Goal: Task Accomplishment & Management: Manage account settings

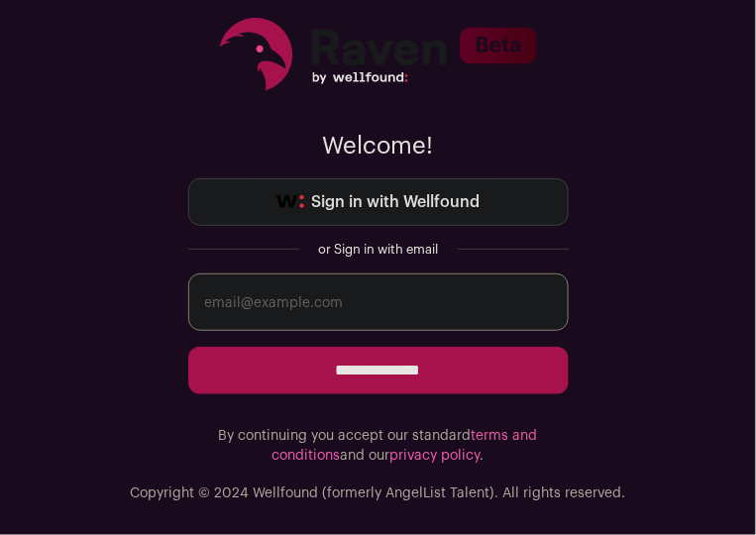
click at [276, 303] on input "email" at bounding box center [378, 302] width 381 height 57
click at [291, 305] on input "email" at bounding box center [378, 302] width 381 height 57
type input "[EMAIL_ADDRESS][DOMAIN_NAME]"
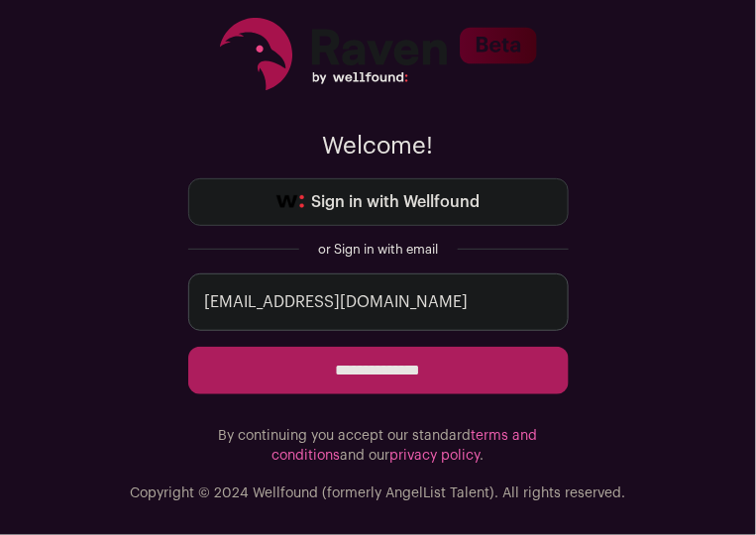
click at [341, 370] on input "**********" at bounding box center [378, 371] width 381 height 48
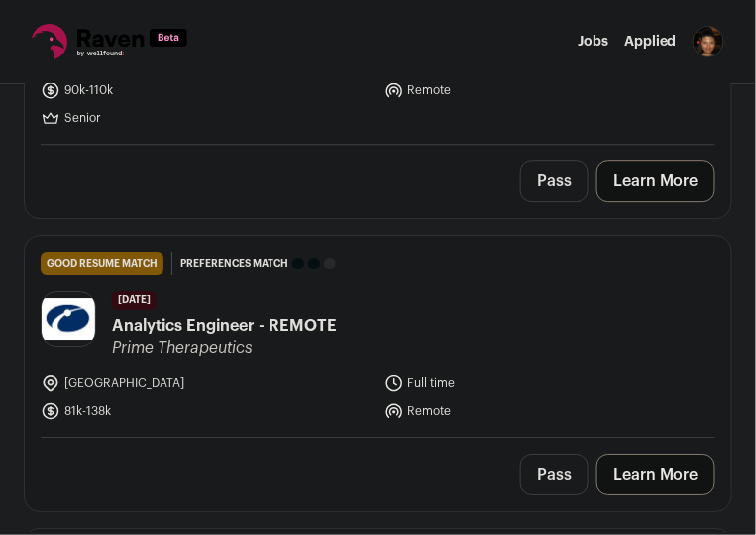
scroll to position [1043, 0]
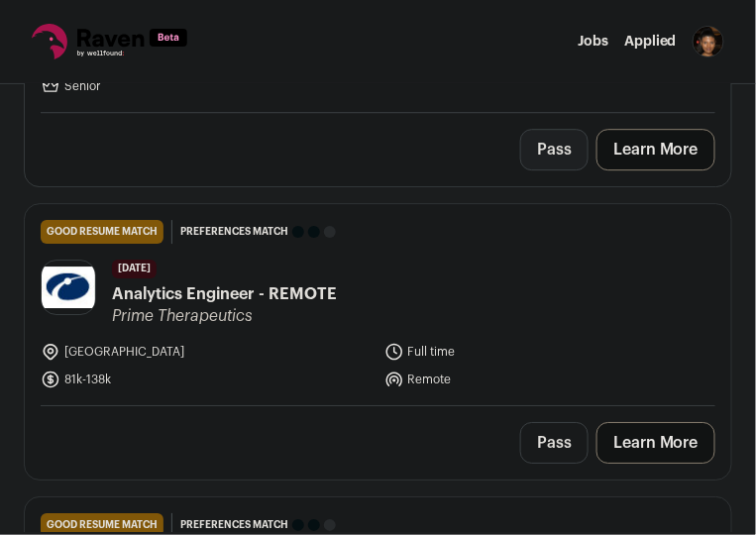
click at [559, 155] on button "Pass" at bounding box center [554, 150] width 68 height 42
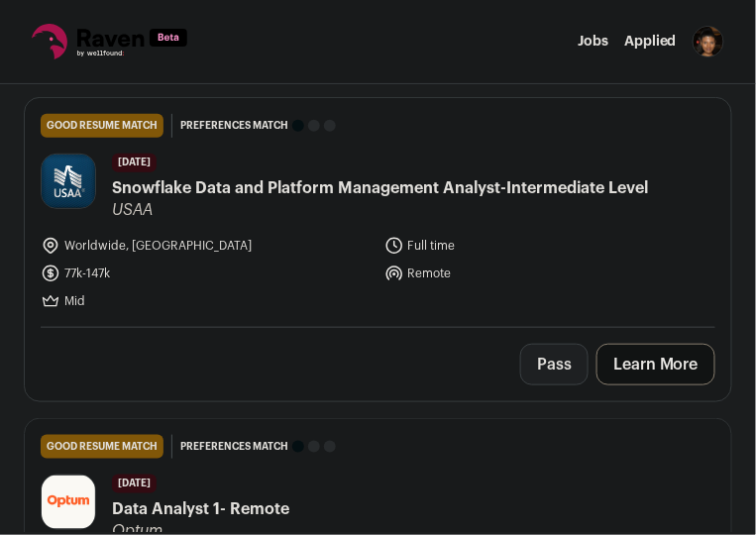
scroll to position [121, 0]
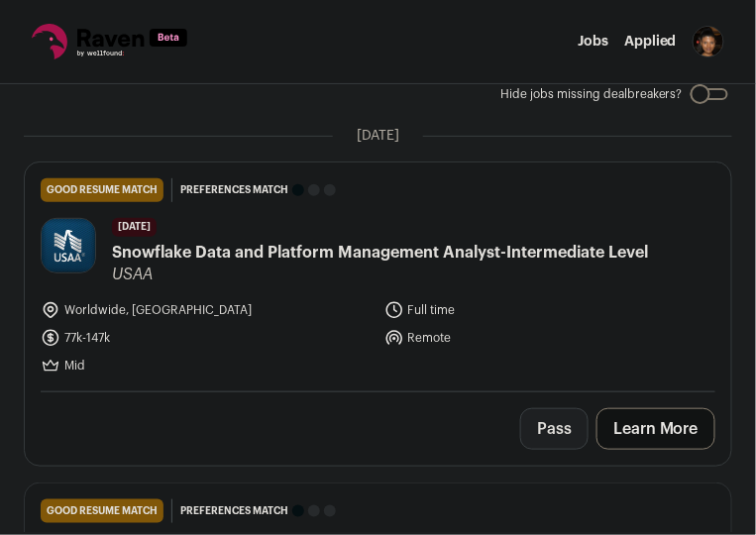
click at [570, 436] on button "Pass" at bounding box center [554, 429] width 68 height 42
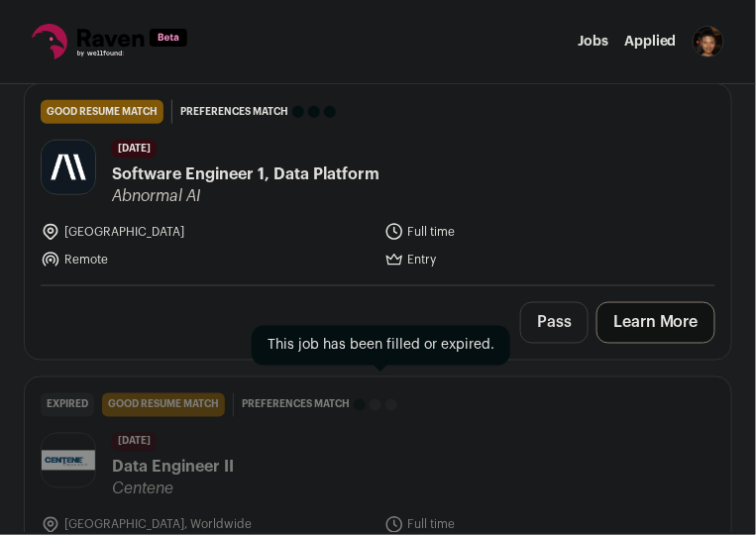
scroll to position [1737, 0]
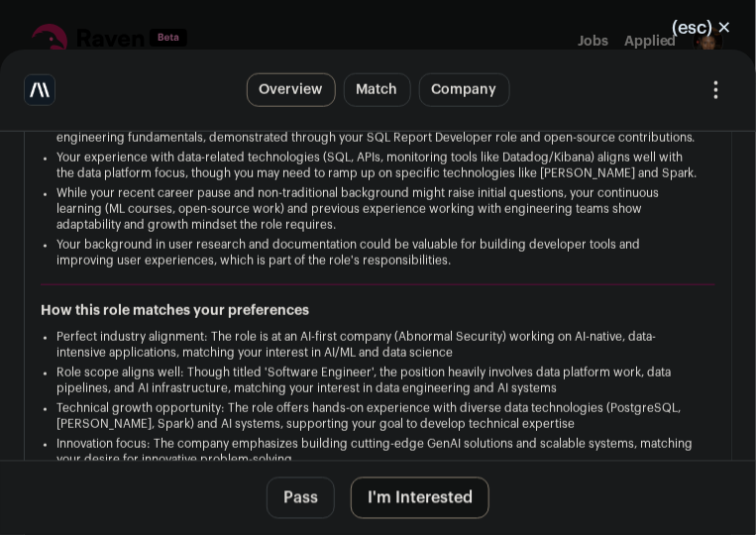
scroll to position [470, 0]
